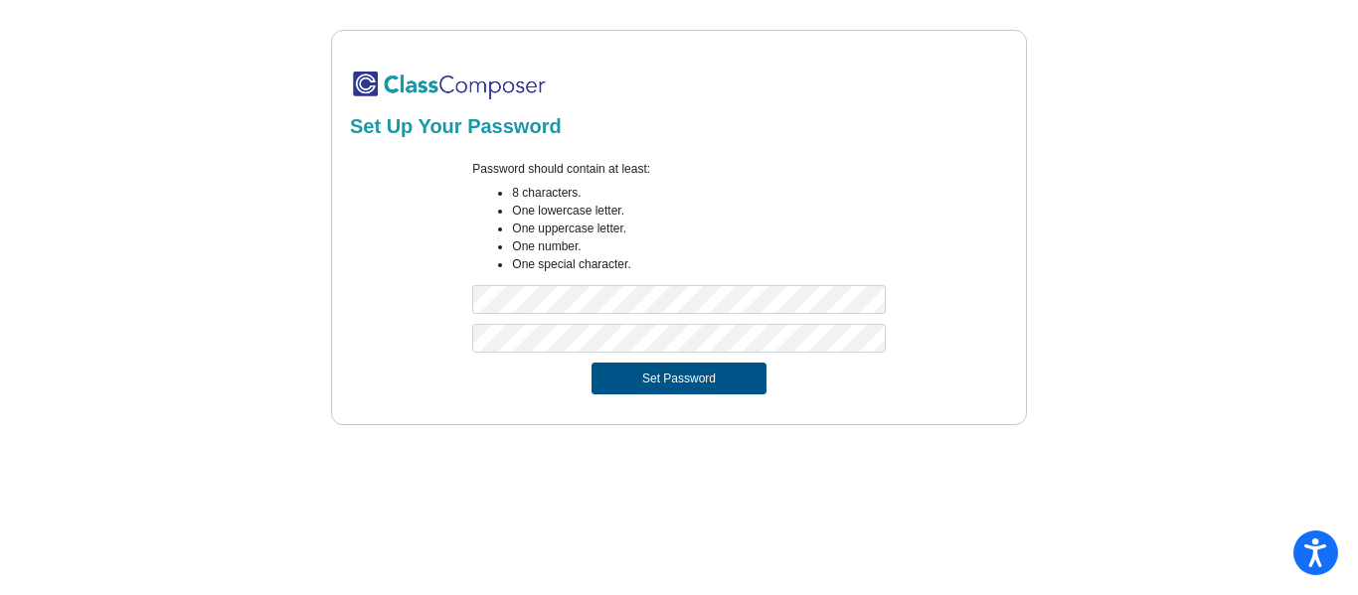
click at [736, 382] on button "Set Password" at bounding box center [678, 379] width 175 height 32
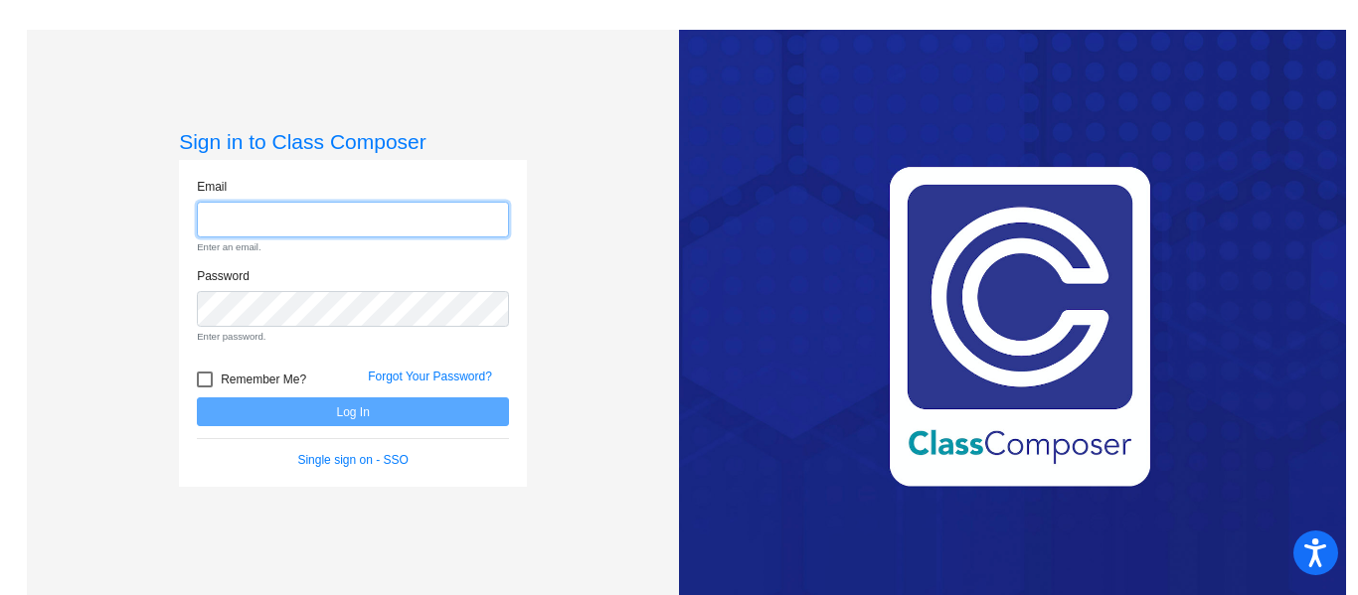
click at [356, 221] on input "email" at bounding box center [353, 220] width 312 height 37
paste input "[EMAIL_ADDRESS][PERSON_NAME][DOMAIN_NAME]"
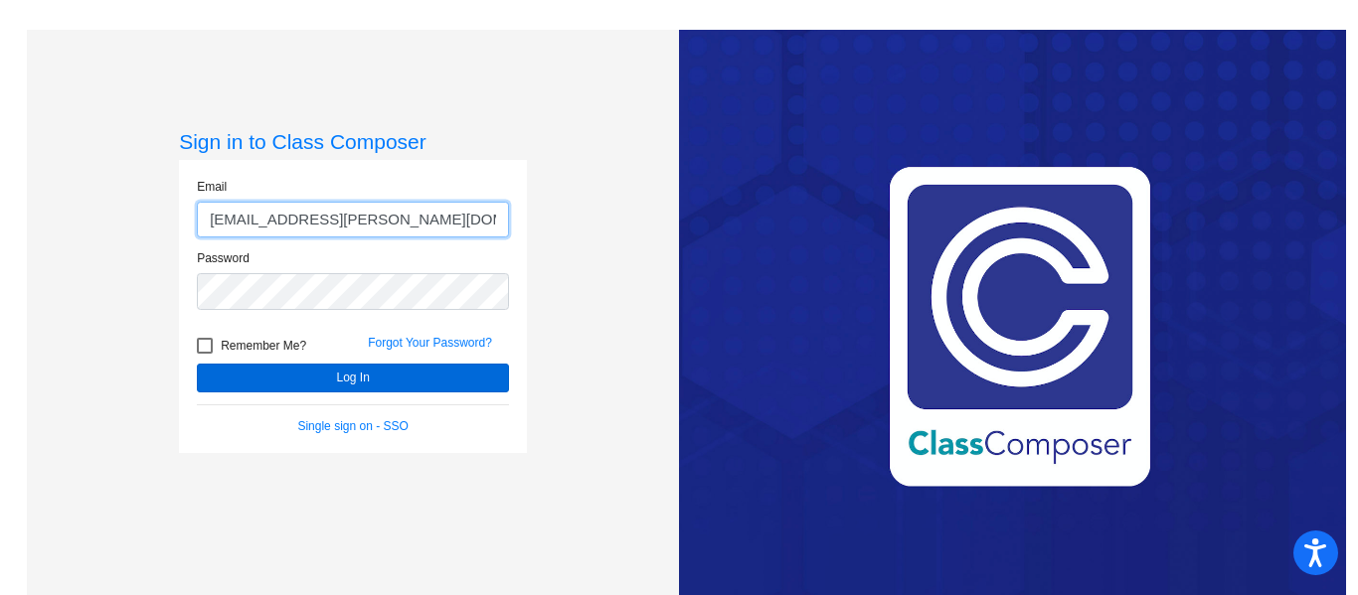
type input "[EMAIL_ADDRESS][PERSON_NAME][DOMAIN_NAME]"
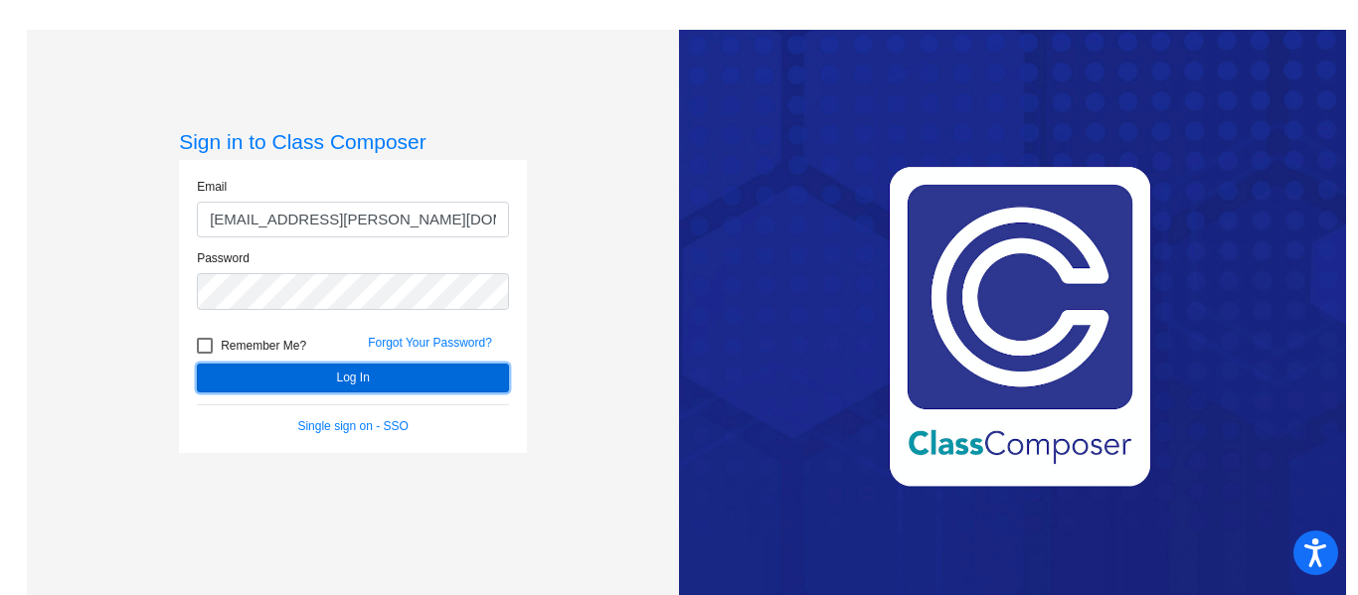
click at [278, 381] on button "Log In" at bounding box center [353, 378] width 312 height 29
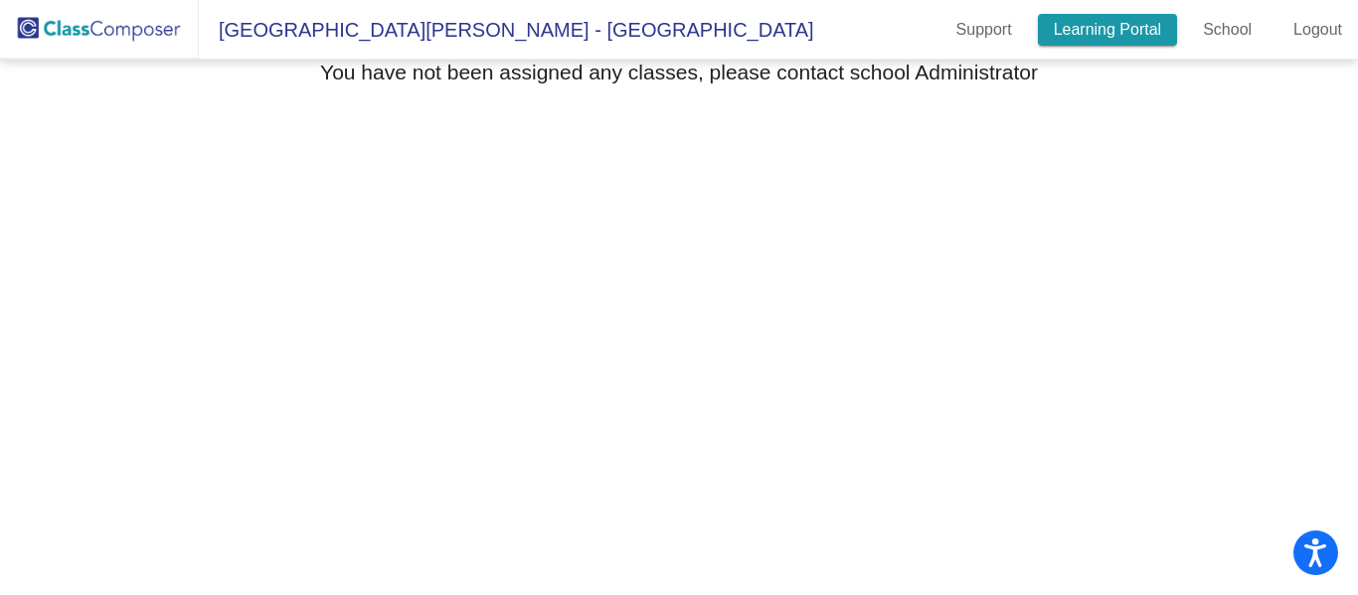
click at [1126, 28] on link "Learning Portal" at bounding box center [1108, 30] width 140 height 32
click at [101, 42] on img at bounding box center [99, 29] width 199 height 59
click at [478, 44] on span "[GEOGRAPHIC_DATA][PERSON_NAME] - [GEOGRAPHIC_DATA]" at bounding box center [506, 30] width 615 height 32
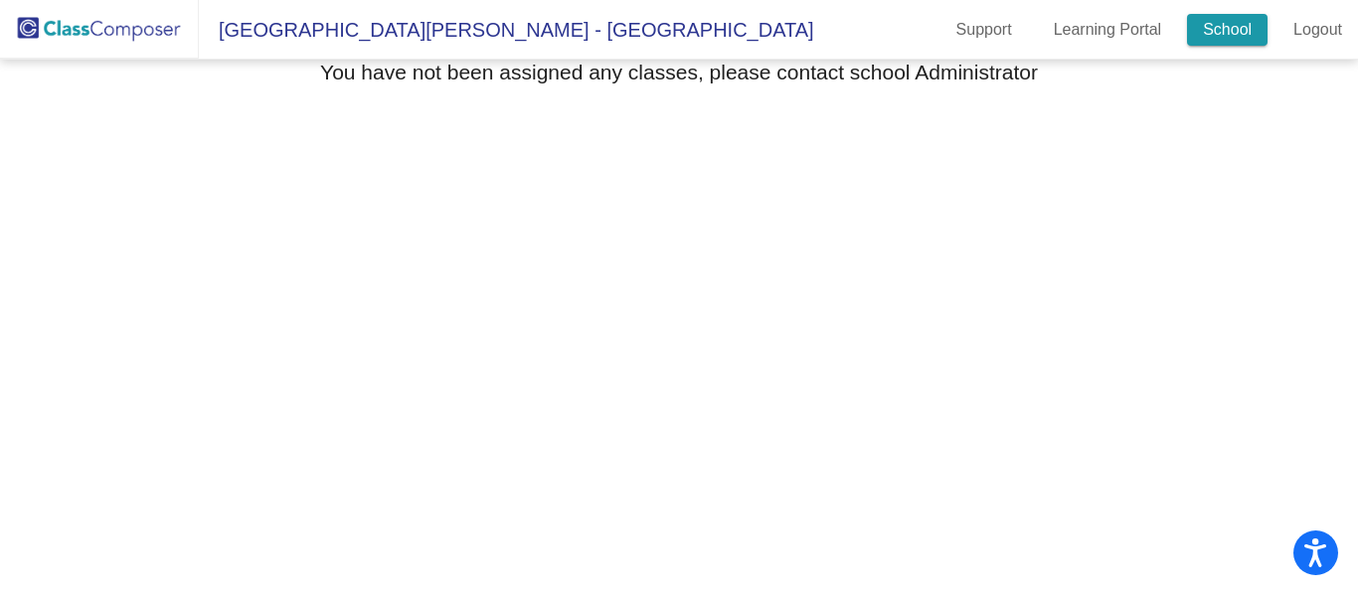
click at [1245, 30] on link "School" at bounding box center [1227, 30] width 80 height 32
